Goal: Task Accomplishment & Management: Manage account settings

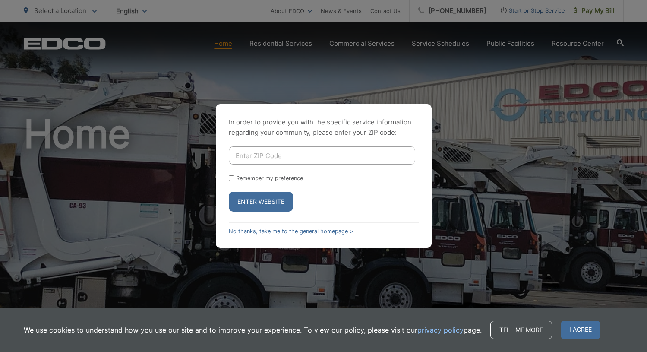
click at [249, 161] on input "Enter ZIP Code" at bounding box center [322, 155] width 187 height 18
type input "8"
type input "92082"
click at [253, 202] on button "Enter Website" at bounding box center [261, 202] width 64 height 20
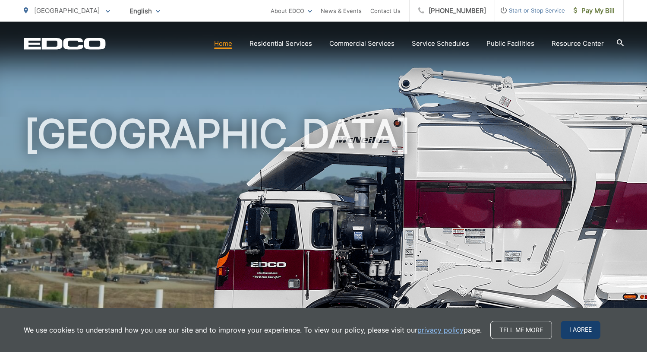
click at [561, 327] on span "I agree" at bounding box center [581, 330] width 40 height 18
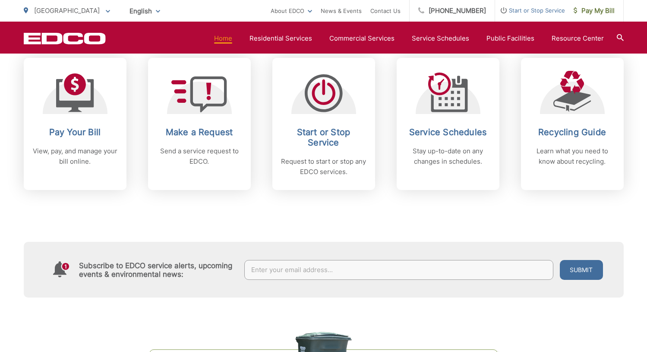
scroll to position [371, 0]
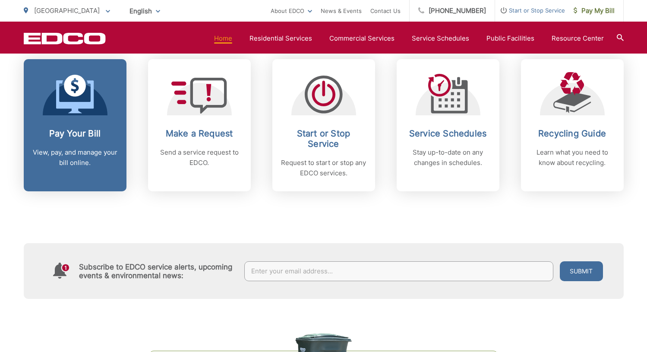
click at [94, 160] on p "View, pay, and manage your bill online." at bounding box center [75, 157] width 86 height 21
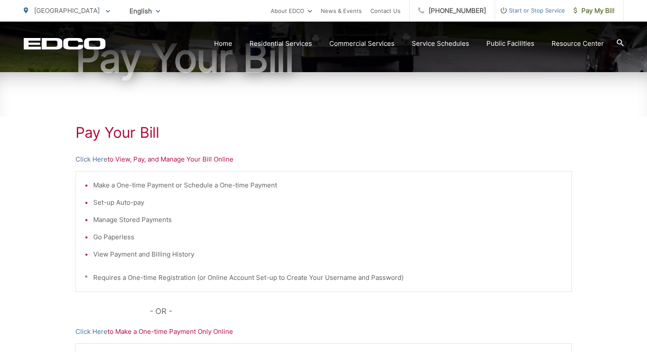
scroll to position [101, 0]
click at [98, 161] on link "Click Here" at bounding box center [92, 159] width 32 height 10
